Goal: Task Accomplishment & Management: Manage account settings

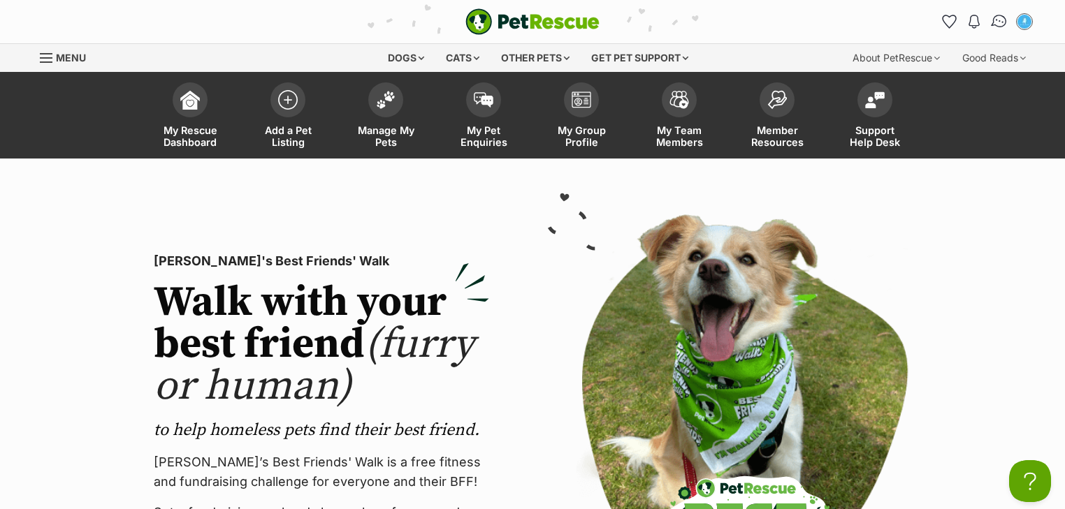
click at [1002, 19] on img "Conversations" at bounding box center [999, 22] width 19 height 18
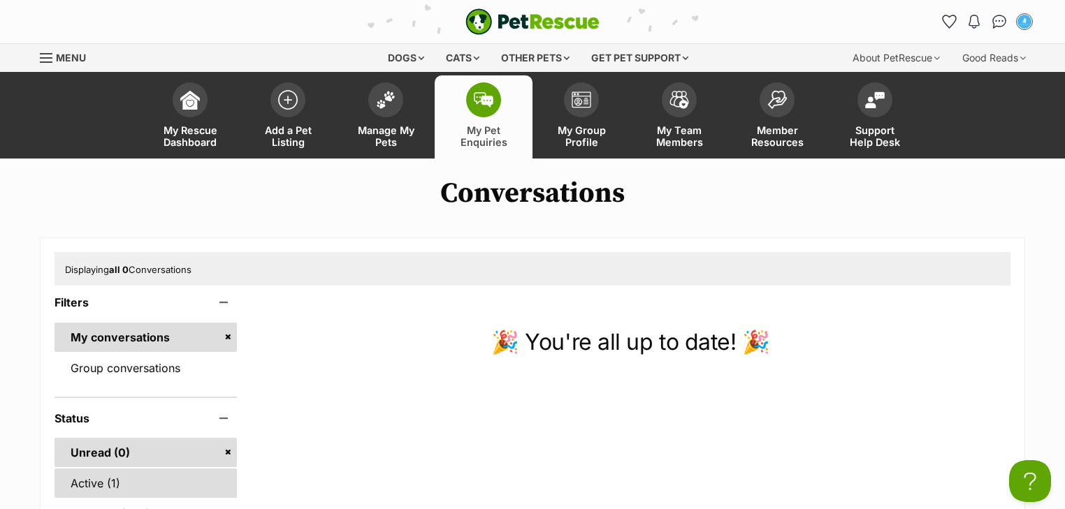
click at [110, 480] on link "Active (1)" at bounding box center [145, 483] width 182 height 29
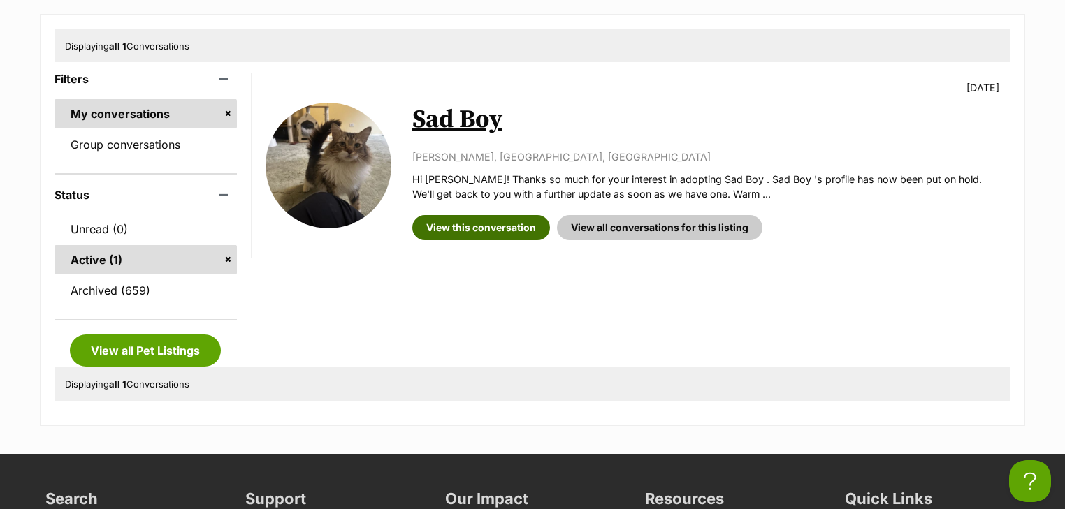
click at [480, 219] on link "View this conversation" at bounding box center [481, 227] width 138 height 25
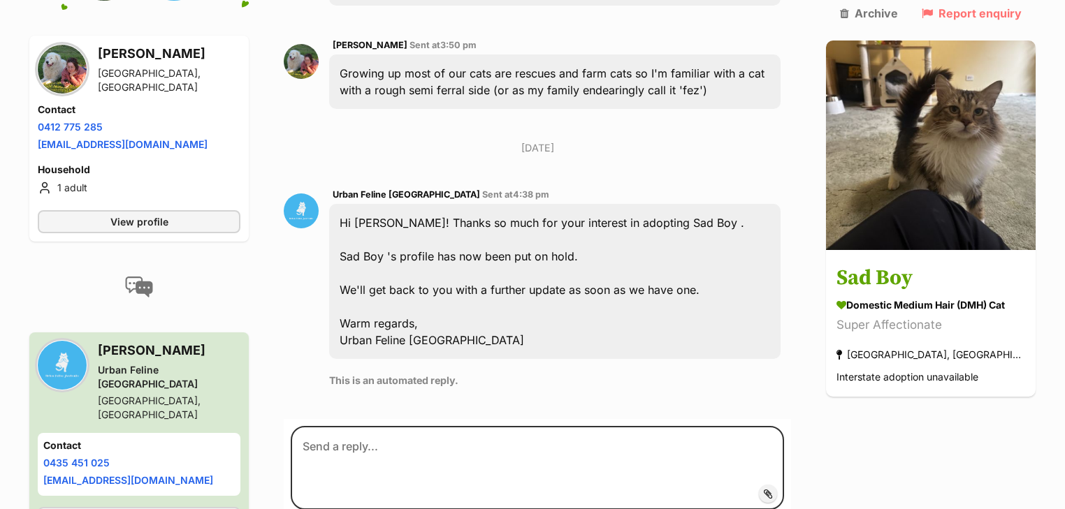
scroll to position [747, 0]
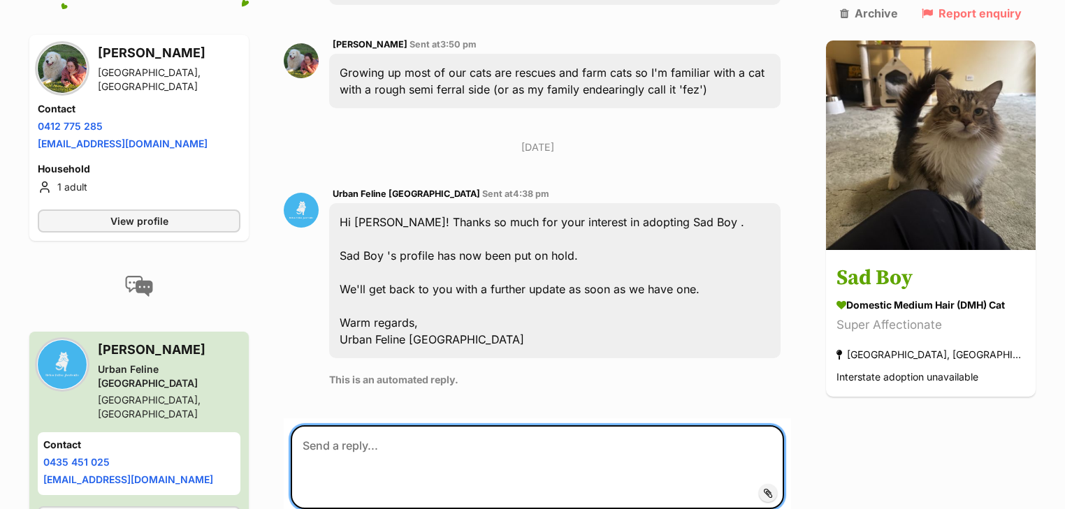
drag, startPoint x: 409, startPoint y: 411, endPoint x: 338, endPoint y: 407, distance: 71.4
click at [321, 425] on textarea at bounding box center [537, 467] width 493 height 84
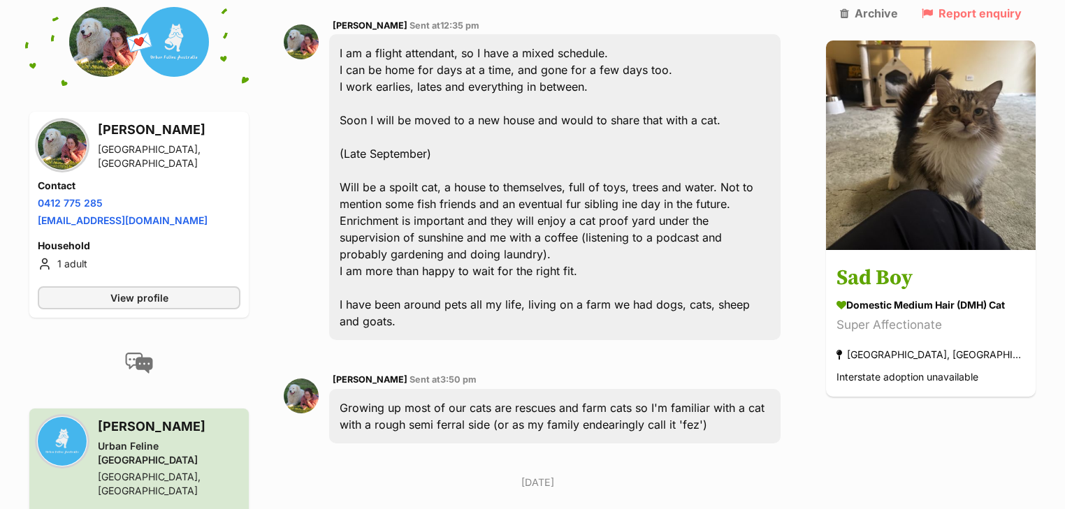
scroll to position [76, 0]
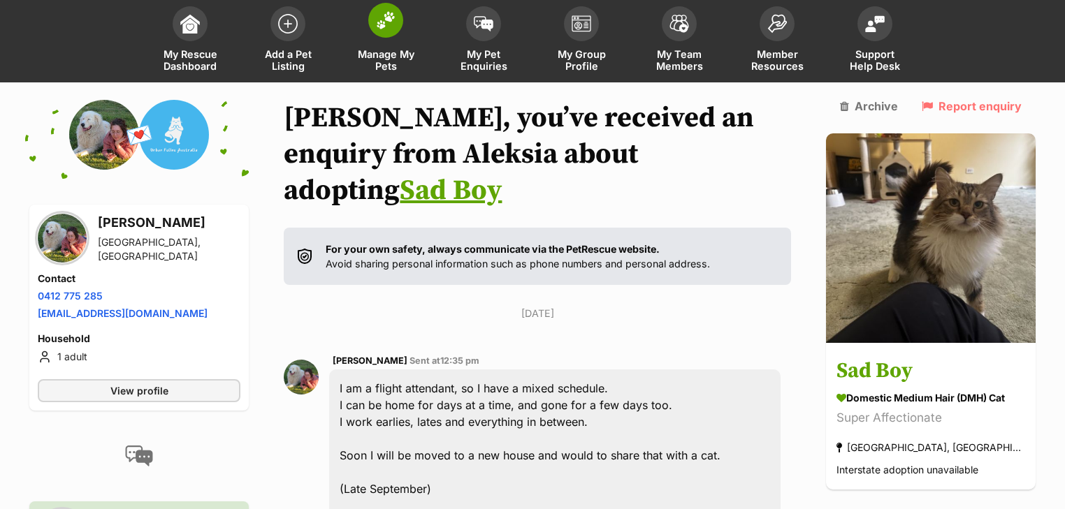
click at [374, 42] on link "Manage My Pets" at bounding box center [386, 40] width 98 height 83
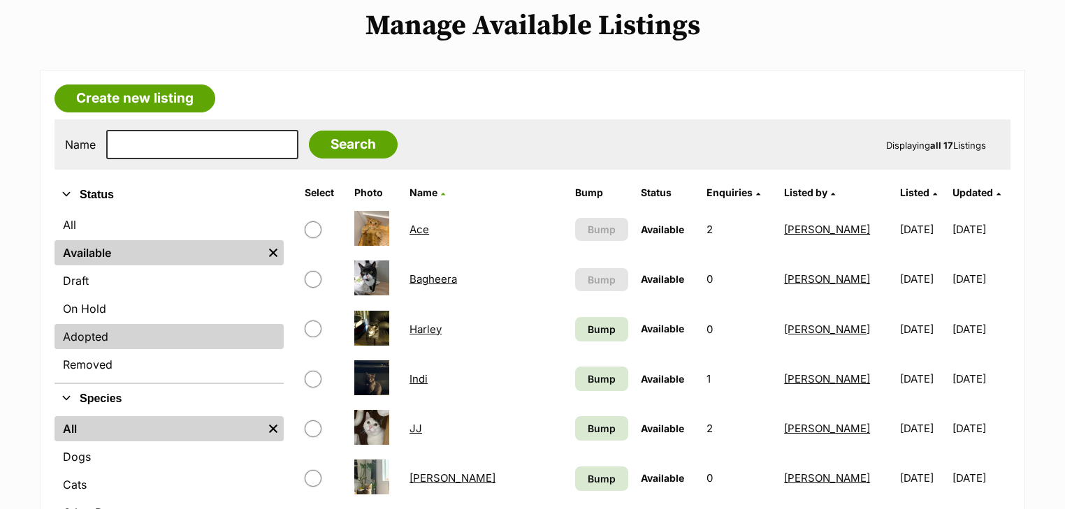
click at [124, 331] on link "Adopted" at bounding box center [168, 336] width 229 height 25
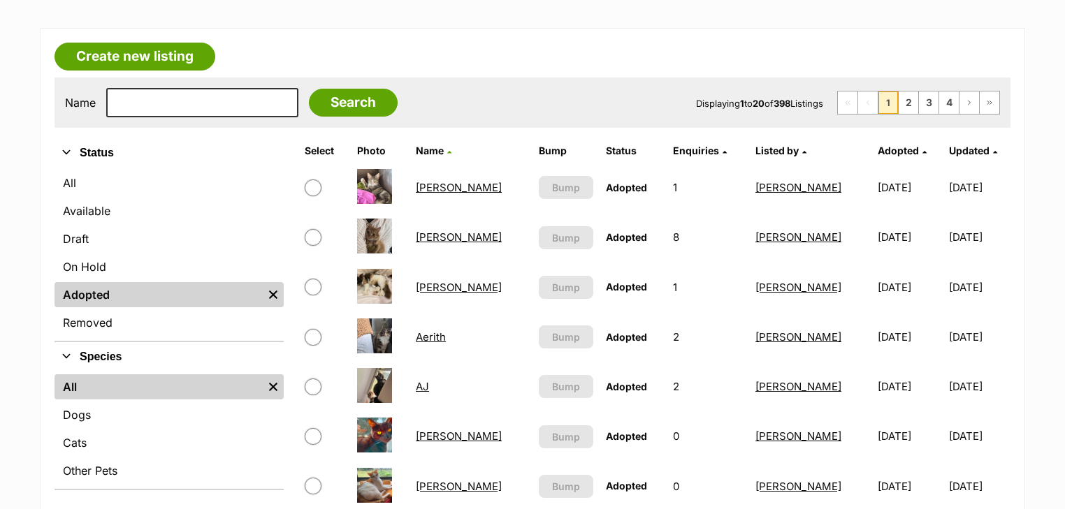
scroll to position [112, 0]
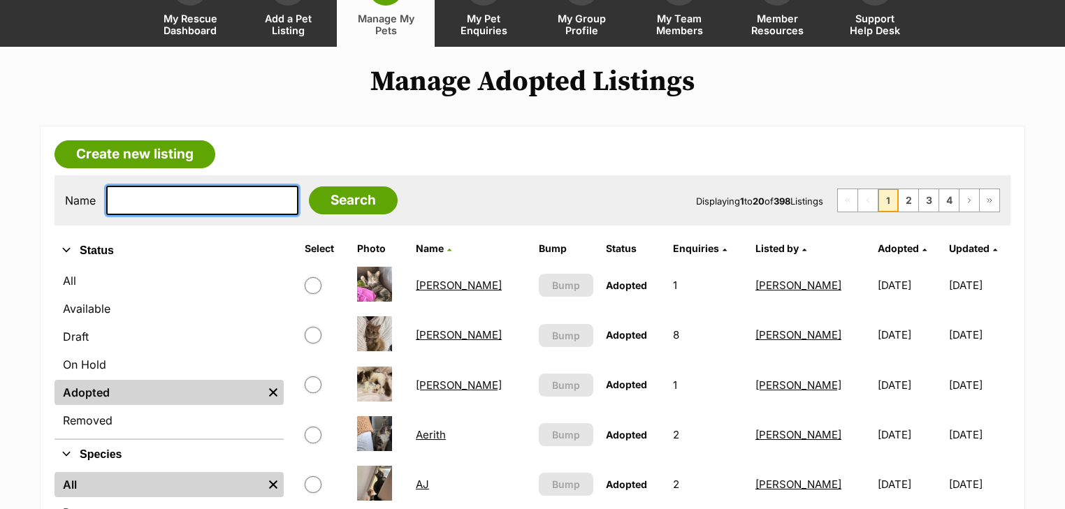
click at [156, 198] on input "text" at bounding box center [202, 200] width 192 height 29
type input "simo"
click at [309, 187] on input "Search" at bounding box center [353, 201] width 89 height 28
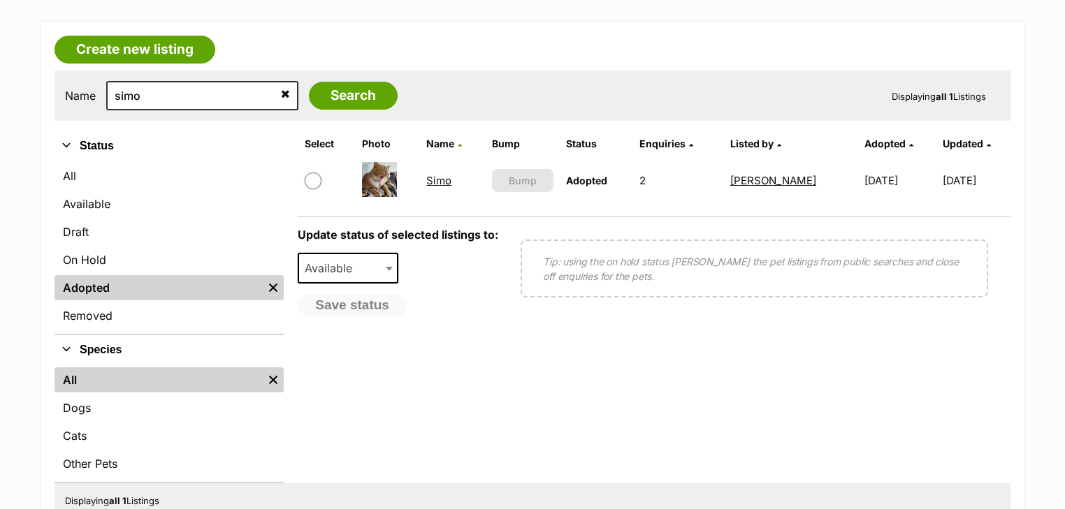
scroll to position [224, 0]
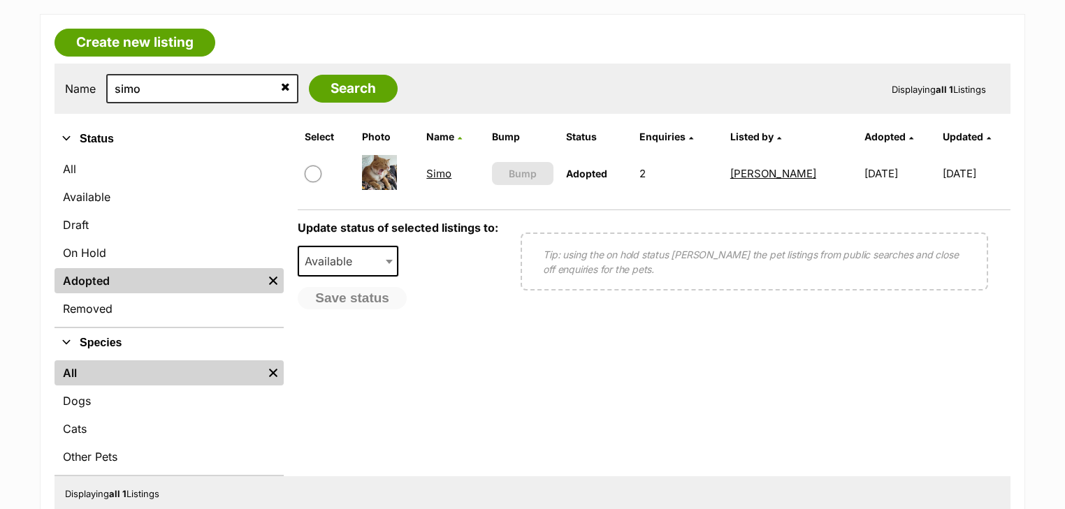
click at [435, 167] on link "Simo" at bounding box center [438, 173] width 25 height 13
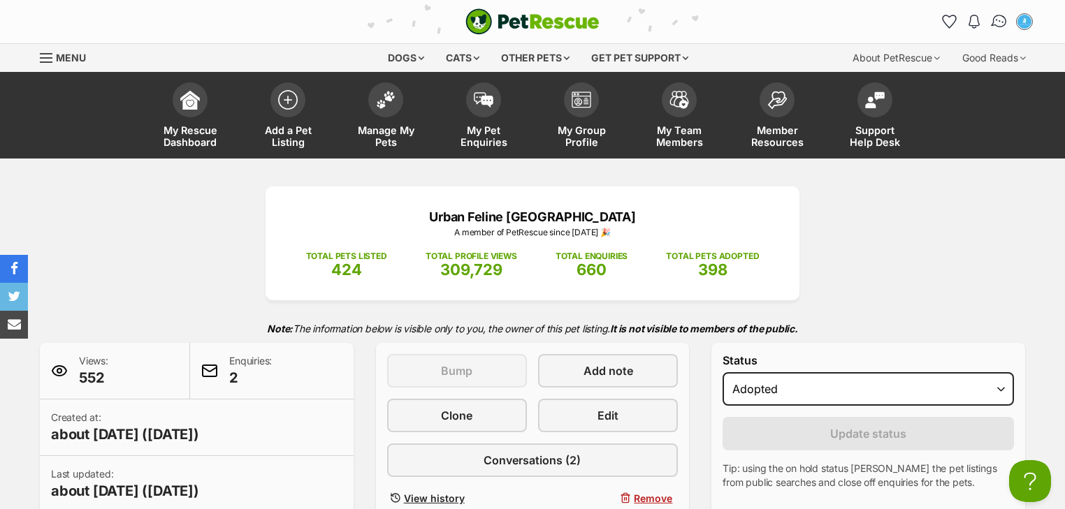
click at [997, 28] on img "Conversations" at bounding box center [999, 22] width 19 height 18
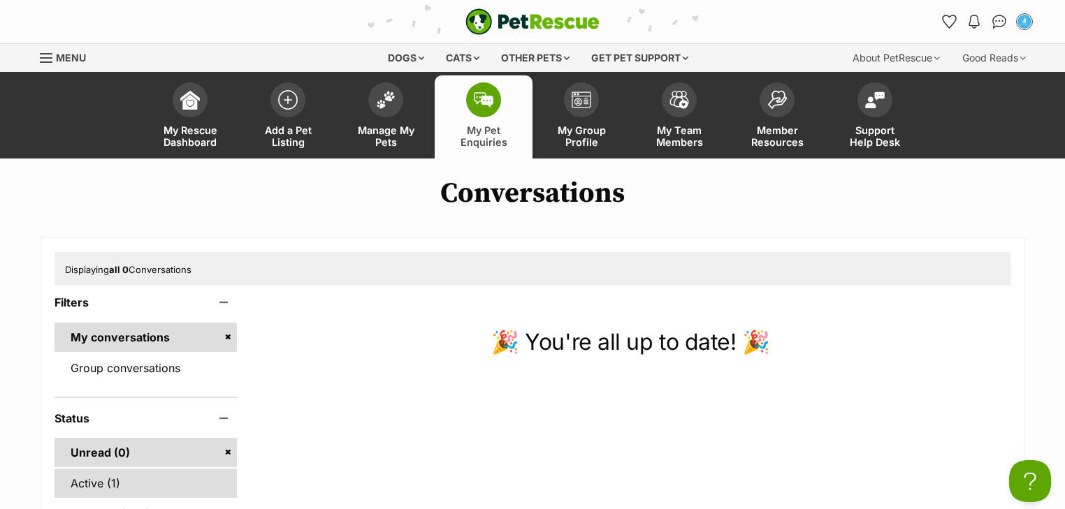
click at [132, 478] on link "Active (1)" at bounding box center [145, 483] width 182 height 29
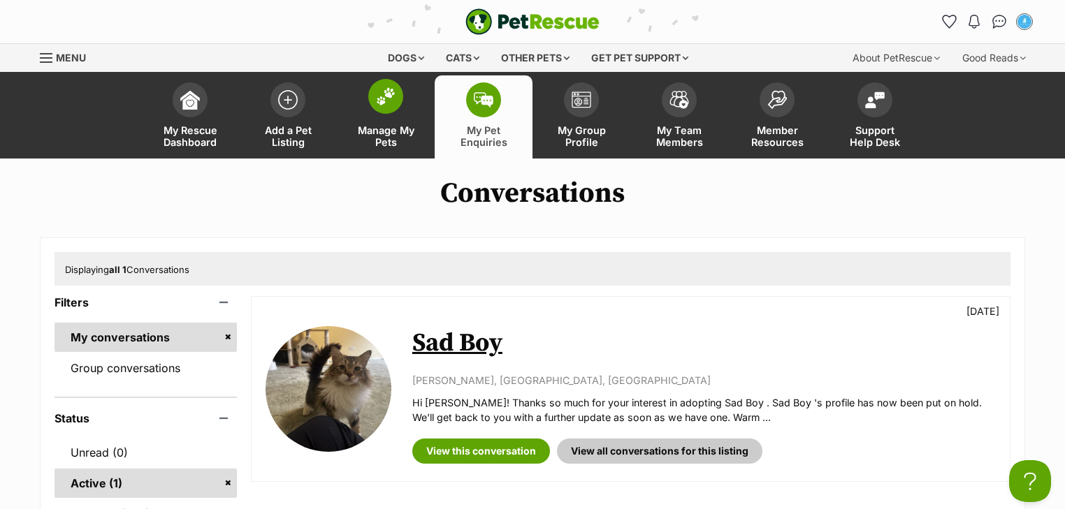
click at [397, 113] on link "Manage My Pets" at bounding box center [386, 116] width 98 height 83
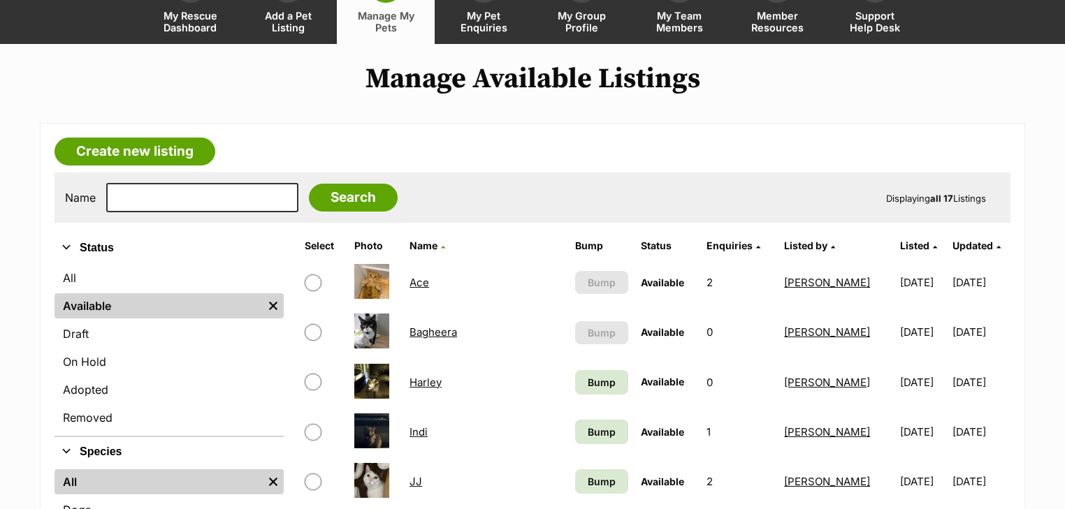
scroll to position [224, 0]
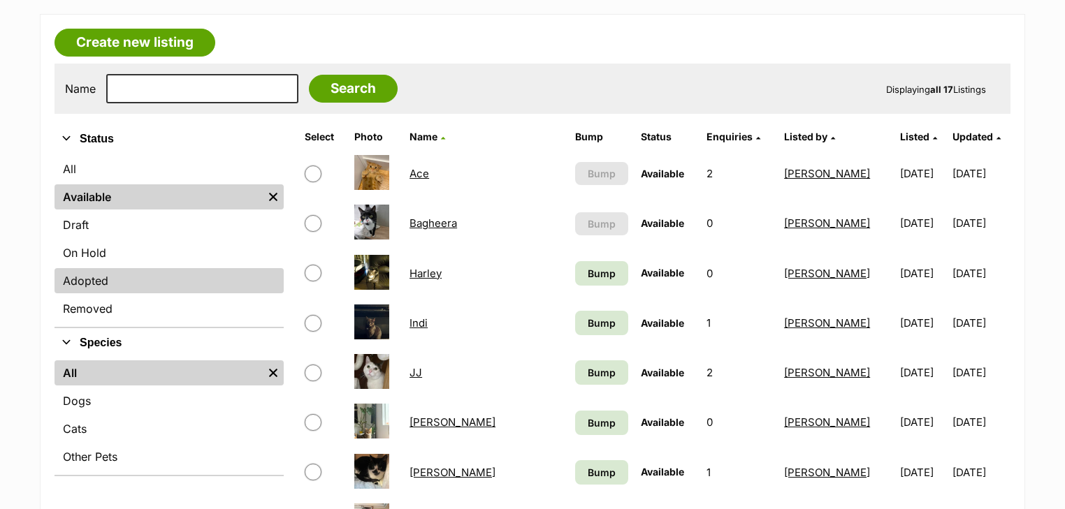
click at [120, 269] on link "Adopted" at bounding box center [168, 280] width 229 height 25
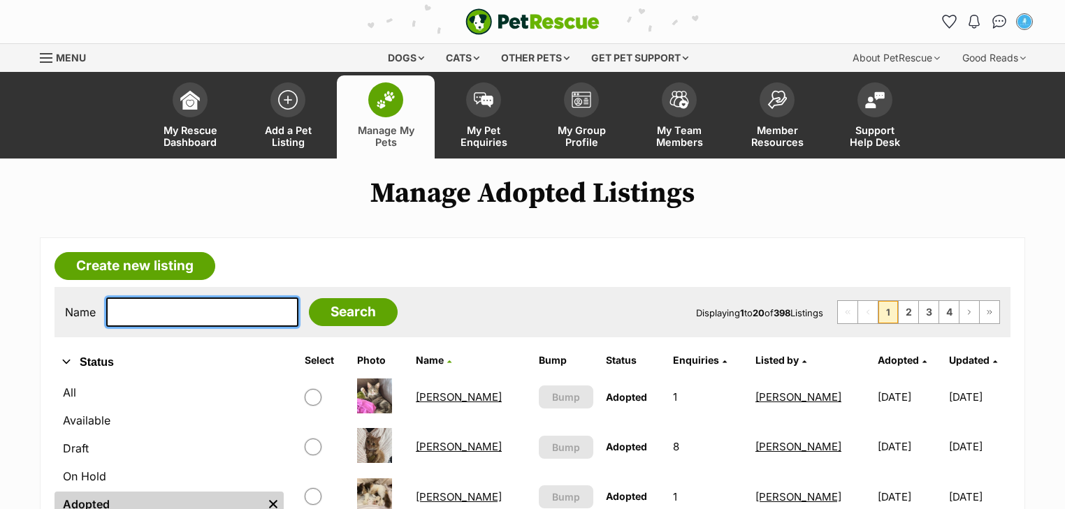
click at [137, 321] on input "text" at bounding box center [202, 312] width 192 height 29
type input "simo"
click at [309, 298] on input "Search" at bounding box center [353, 312] width 89 height 28
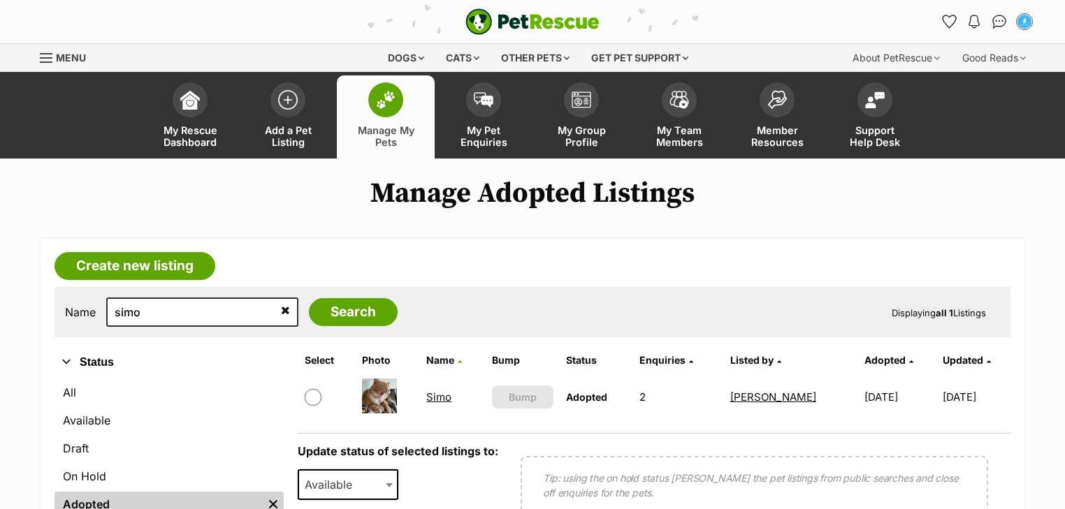
click at [438, 391] on link "Simo" at bounding box center [438, 396] width 25 height 13
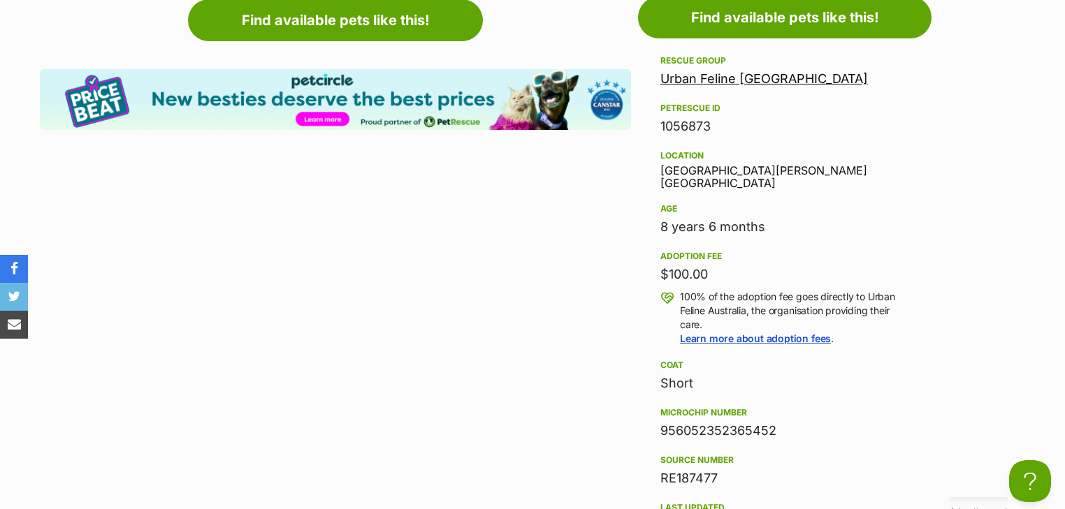
scroll to position [1397, 0]
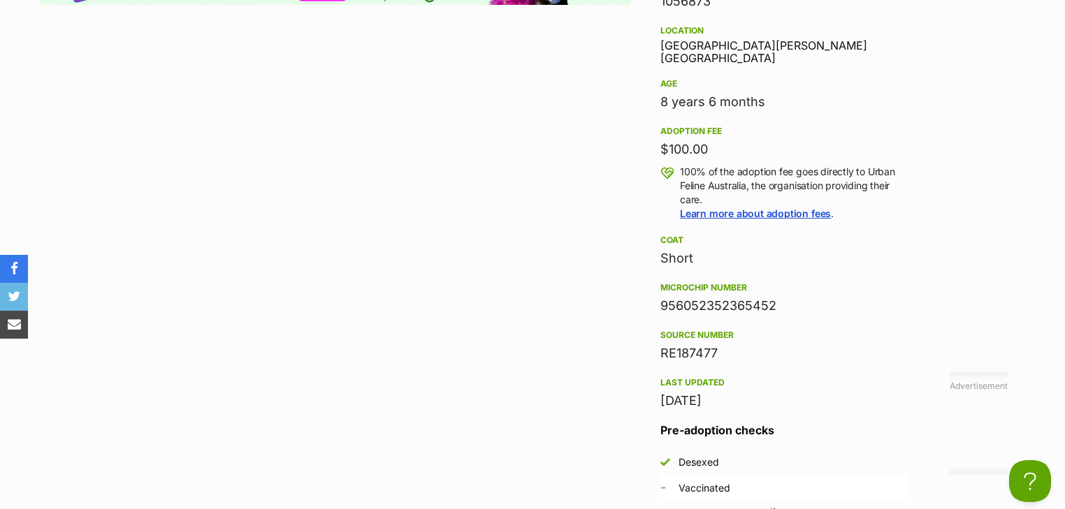
drag, startPoint x: 712, startPoint y: 293, endPoint x: 661, endPoint y: 294, distance: 51.0
click at [661, 296] on div "956052352365452" at bounding box center [784, 306] width 249 height 20
copy div "956052352365452"
